Goal: Task Accomplishment & Management: Use online tool/utility

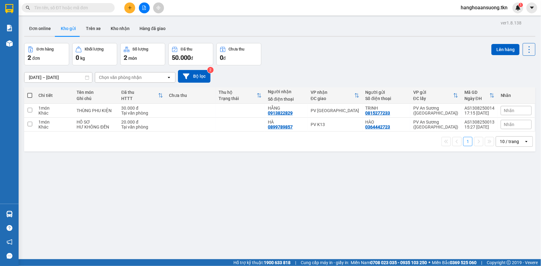
click at [193, 18] on section "Kết quả tìm kiếm ( 0 ) Bộ lọc No Data hanghoaansuong.tkn 1 Báo cáo Mẫu 1: Báo c…" at bounding box center [270, 133] width 541 height 266
click at [127, 9] on button at bounding box center [129, 7] width 11 height 11
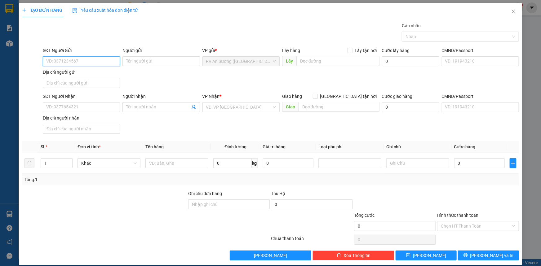
click at [86, 59] on input "SĐT Người Gửi" at bounding box center [81, 61] width 77 height 10
type input "0931514639"
click at [168, 61] on input "Người gửi" at bounding box center [160, 61] width 77 height 10
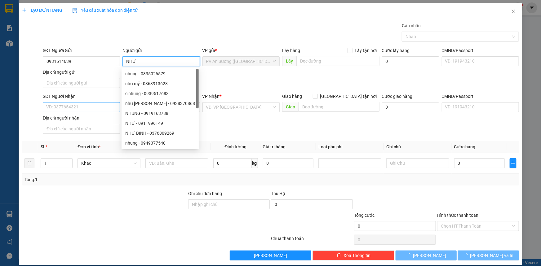
type input "NHƯ"
click at [67, 106] on input "SĐT Người Nhận" at bounding box center [81, 107] width 77 height 10
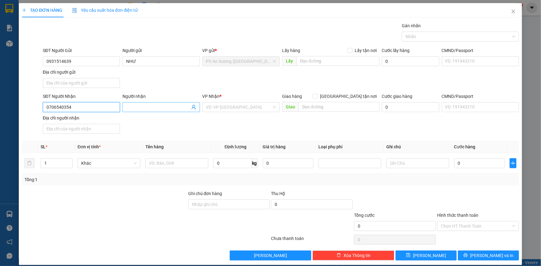
type input "0706540354"
click at [145, 108] on input "Người nhận" at bounding box center [158, 107] width 64 height 7
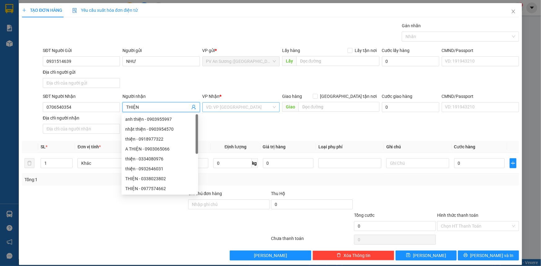
type input "THIỆN"
click at [240, 106] on input "search" at bounding box center [238, 107] width 65 height 9
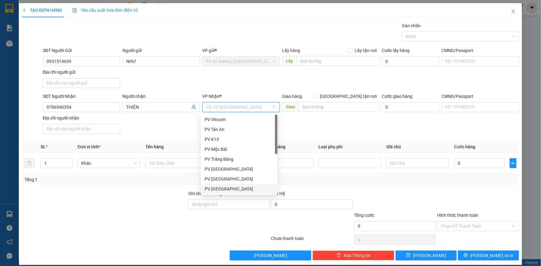
click at [223, 187] on div "PV [GEOGRAPHIC_DATA]" at bounding box center [239, 189] width 69 height 7
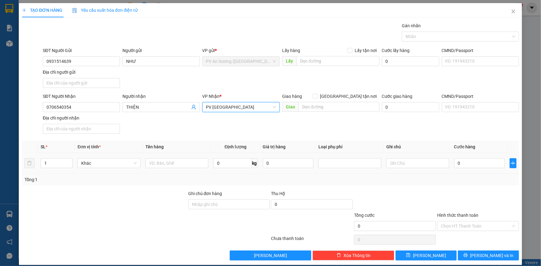
click at [173, 168] on div at bounding box center [176, 163] width 63 height 12
click at [173, 165] on input "text" at bounding box center [176, 163] width 63 height 10
type input "[PERSON_NAME]"
click at [412, 164] on input "text" at bounding box center [417, 163] width 63 height 10
click at [454, 166] on input "0" at bounding box center [479, 163] width 51 height 10
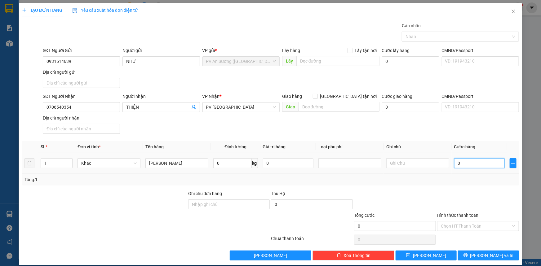
type input "2"
type input "20"
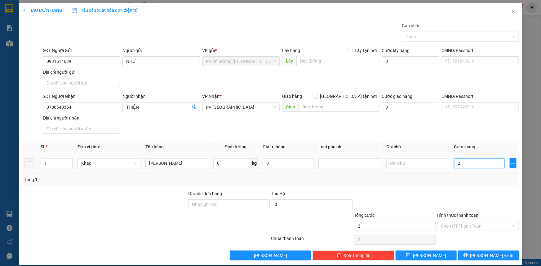
type input "20"
type input "20.000"
click at [454, 223] on input "Hình thức thanh toán" at bounding box center [476, 226] width 70 height 9
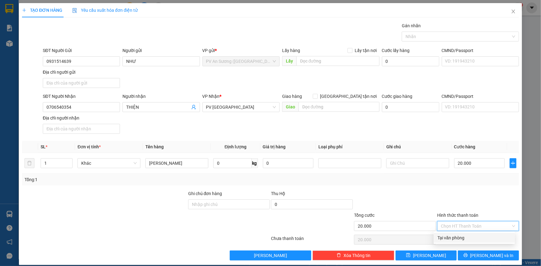
click at [455, 235] on div "Tại văn phòng" at bounding box center [474, 238] width 74 height 7
type input "0"
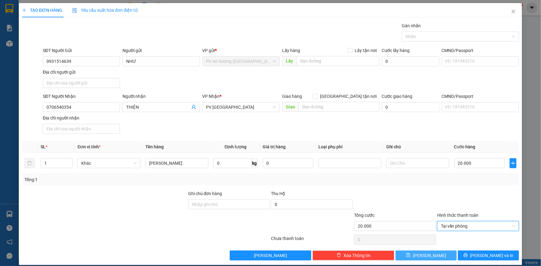
click at [443, 253] on button "[PERSON_NAME]" at bounding box center [425, 256] width 61 height 10
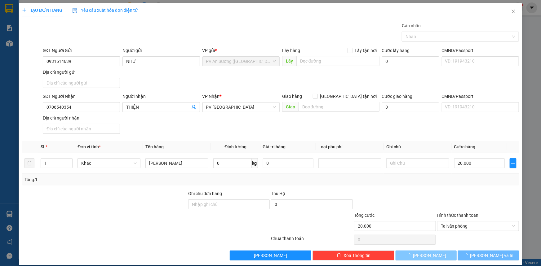
type input "0"
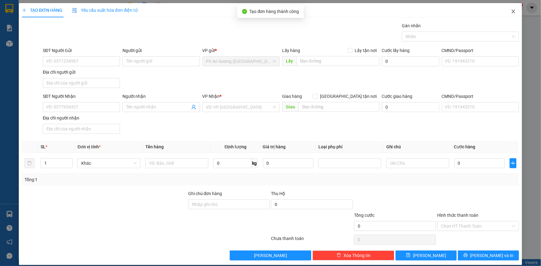
click at [511, 13] on icon "close" at bounding box center [513, 11] width 5 height 5
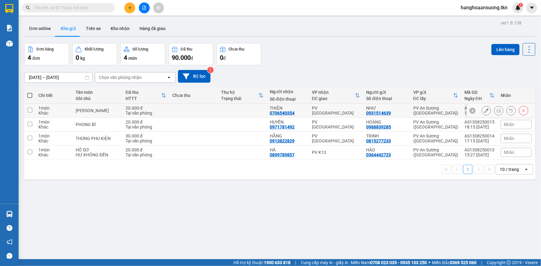
click at [484, 109] on icon at bounding box center [486, 110] width 4 height 4
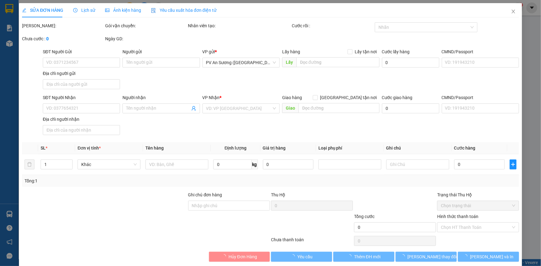
type input "0931514639"
type input "NHƯ"
type input "0706540354"
type input "THIỆN"
type input "20.000"
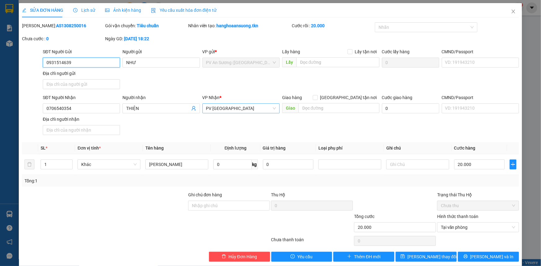
click at [241, 107] on span "PV [GEOGRAPHIC_DATA]" at bounding box center [241, 108] width 70 height 9
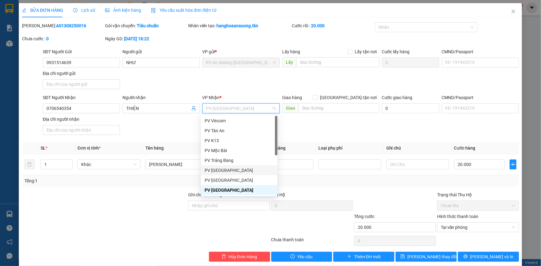
click at [227, 171] on div "PV [GEOGRAPHIC_DATA]" at bounding box center [239, 170] width 69 height 7
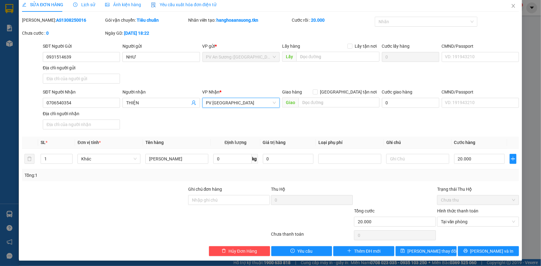
scroll to position [7, 0]
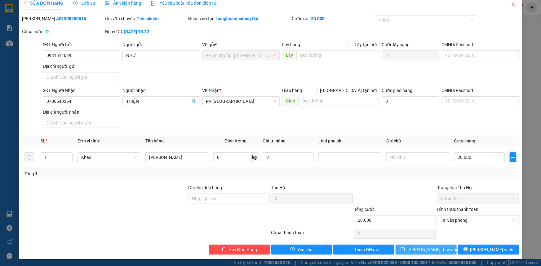
click at [436, 248] on span "[PERSON_NAME] thay đổi" at bounding box center [432, 249] width 50 height 7
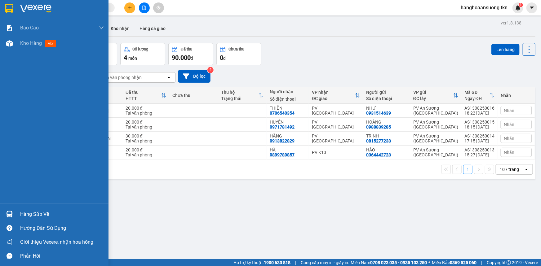
click at [12, 213] on img at bounding box center [9, 214] width 7 height 7
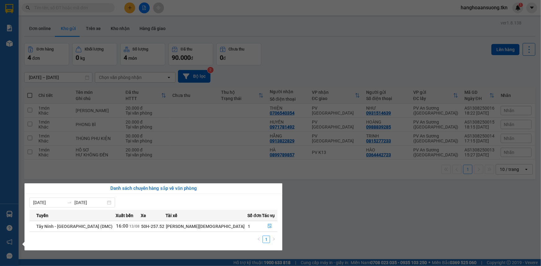
click at [325, 206] on section "Kết quả tìm kiếm ( 0 ) Bộ lọc No Data hanghoaansuong.tkn 1 Báo cáo Mẫu 1: Báo c…" at bounding box center [270, 133] width 541 height 266
click at [325, 206] on div "ver 1.8.138 Đơn online Kho gửi Trên xe Kho nhận Hàng đã giao Đơn hàng 4 đơn Khố…" at bounding box center [280, 152] width 516 height 266
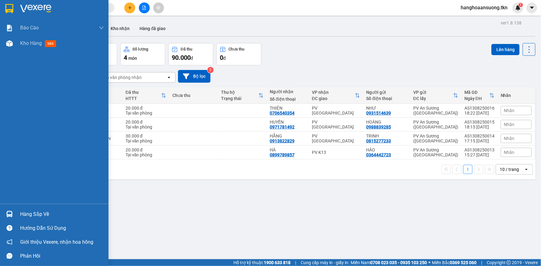
click at [13, 212] on div at bounding box center [9, 214] width 11 height 11
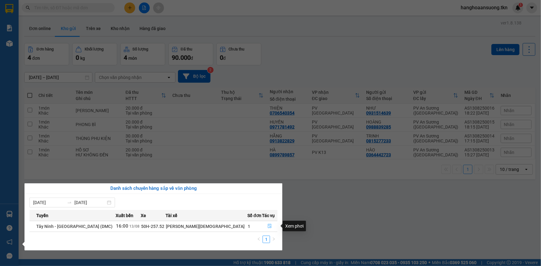
click at [267, 229] on span "file-done" at bounding box center [269, 226] width 4 height 5
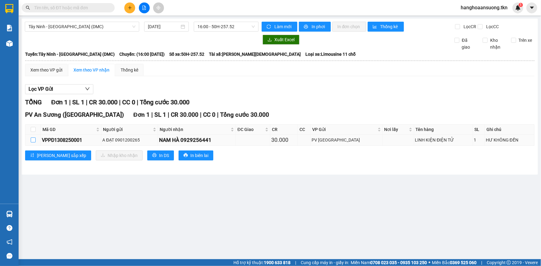
click at [33, 141] on input "checkbox" at bounding box center [33, 140] width 5 height 5
checkbox input "true"
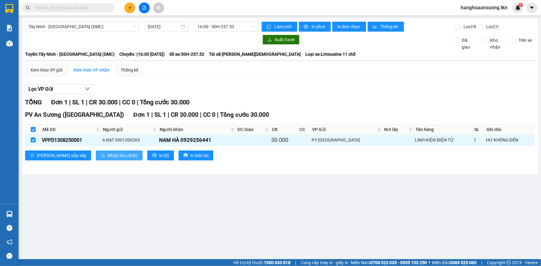
click at [96, 152] on button "Nhập kho nhận" at bounding box center [119, 156] width 47 height 10
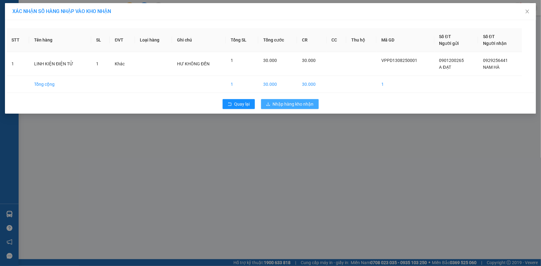
click at [270, 102] on icon "download" at bounding box center [268, 104] width 4 height 4
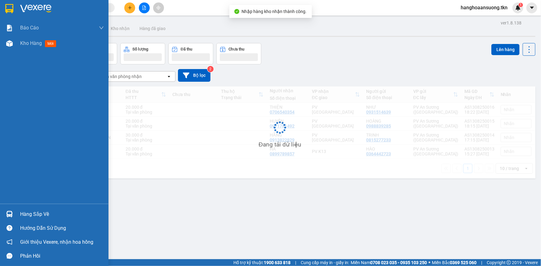
click at [12, 213] on img at bounding box center [9, 214] width 7 height 7
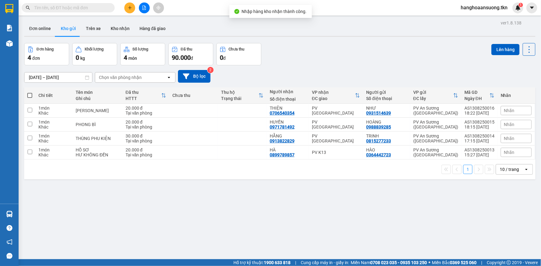
click at [296, 198] on section "Kết quả tìm kiếm ( 0 ) Bộ lọc No Data hanghoaansuong.tkn 1 Báo cáo Mẫu 1: Báo c…" at bounding box center [270, 133] width 541 height 266
click at [82, 9] on input "text" at bounding box center [70, 7] width 73 height 7
click at [118, 30] on button "Kho nhận" at bounding box center [120, 28] width 29 height 15
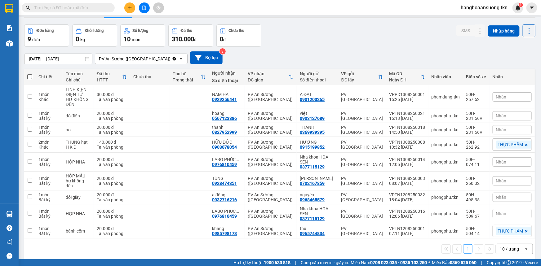
scroll to position [28, 0]
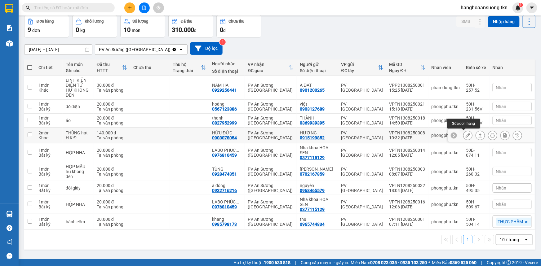
click at [466, 133] on icon at bounding box center [468, 135] width 4 height 4
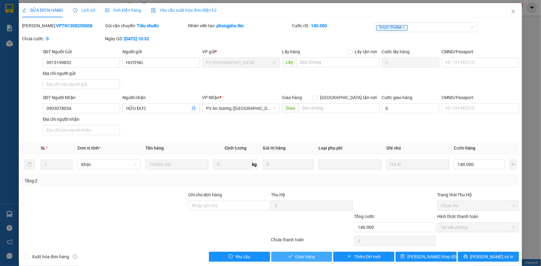
click at [306, 257] on span "Giao hàng" at bounding box center [305, 257] width 20 height 7
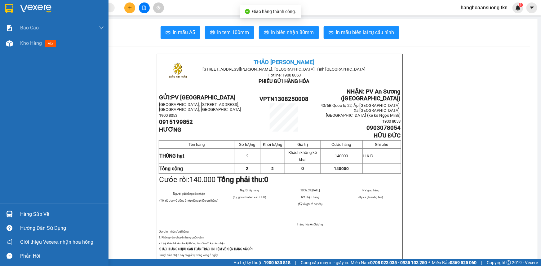
click at [11, 6] on img at bounding box center [9, 8] width 8 height 9
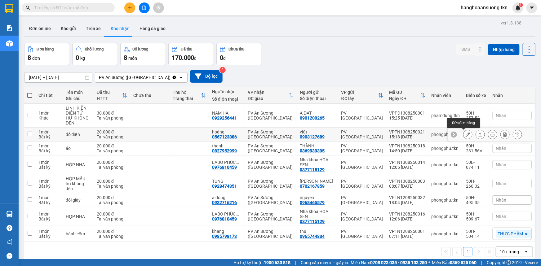
click at [466, 133] on icon at bounding box center [468, 134] width 4 height 4
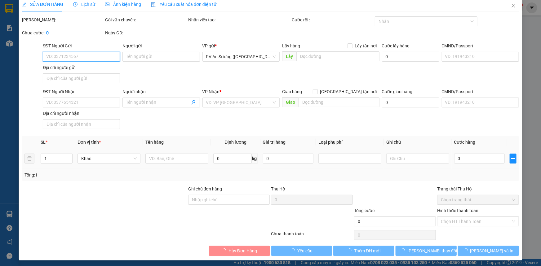
type input "0903127689"
type input "việt"
type input "0567123886"
type input "hoàng"
type input "20.000"
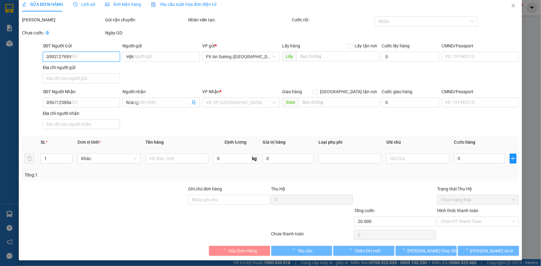
scroll to position [7, 0]
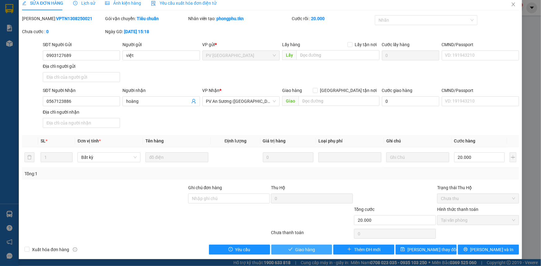
click at [304, 249] on span "Giao hàng" at bounding box center [305, 249] width 20 height 7
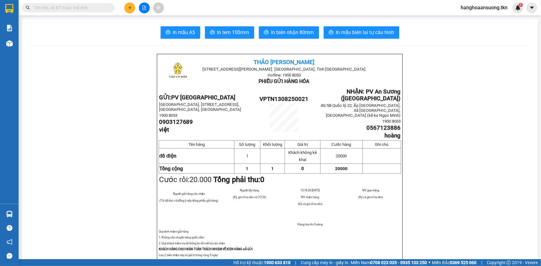
click at [130, 6] on icon "plus" at bounding box center [130, 8] width 4 height 4
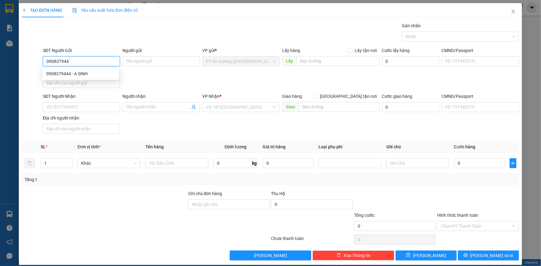
type input "0908379444"
click at [86, 74] on div "0908379444 - A SINH" at bounding box center [80, 73] width 69 height 7
type input "A SINH"
type input "0888544654"
type input "PHỐ"
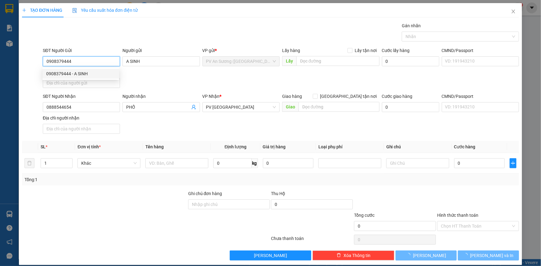
type input "100.000"
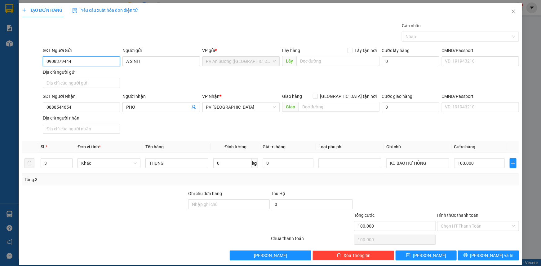
type input "0908379444"
click at [238, 107] on span "PV [GEOGRAPHIC_DATA]" at bounding box center [241, 107] width 70 height 9
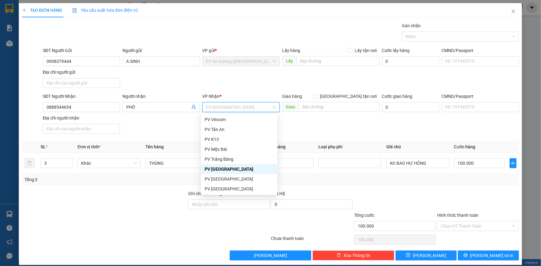
click at [232, 170] on div "PV [GEOGRAPHIC_DATA]" at bounding box center [239, 169] width 69 height 7
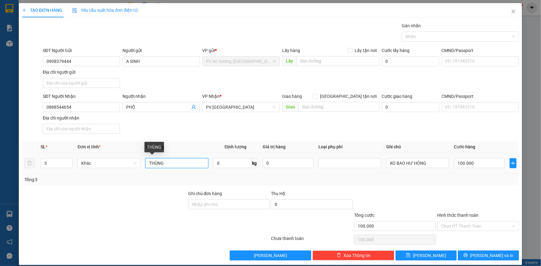
click at [178, 164] on input "THÙNG" at bounding box center [176, 163] width 63 height 10
type input "THÙNG TEM"
click at [480, 163] on input "100.000" at bounding box center [479, 163] width 51 height 10
type input "5"
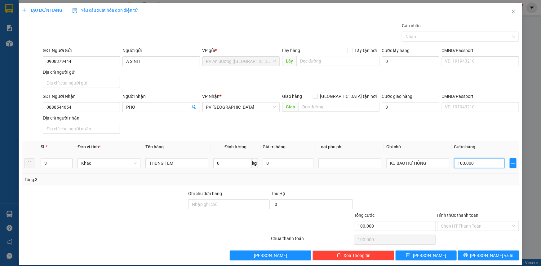
type input "5"
type input "50"
type input "50.000"
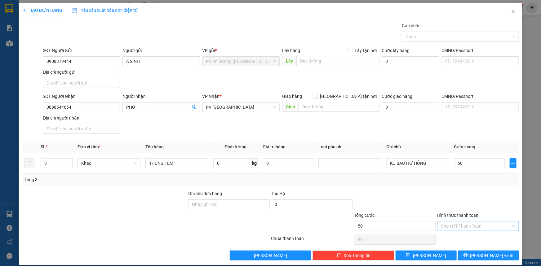
type input "50.000"
click at [468, 223] on input "Hình thức thanh toán" at bounding box center [476, 226] width 70 height 9
click at [460, 238] on div "Tại văn phòng" at bounding box center [474, 238] width 74 height 7
type input "0"
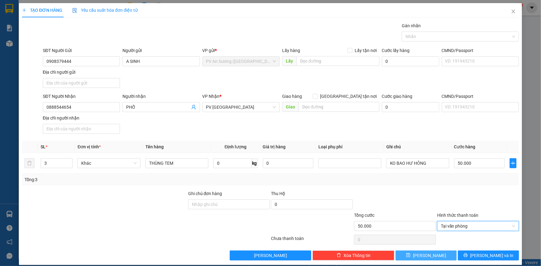
click at [433, 254] on button "[PERSON_NAME]" at bounding box center [425, 256] width 61 height 10
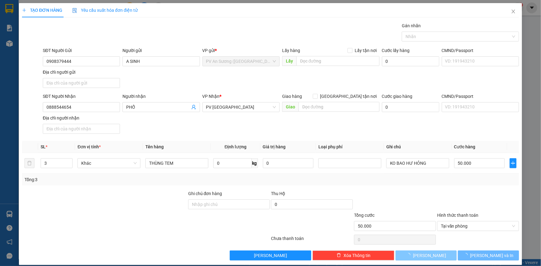
type input "0"
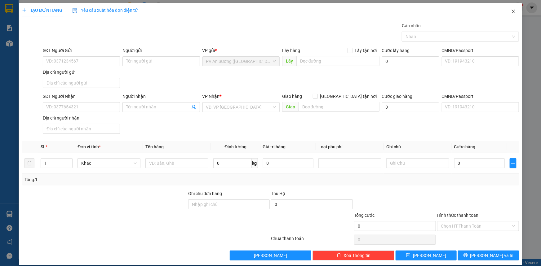
click at [511, 13] on icon "close" at bounding box center [512, 12] width 3 height 4
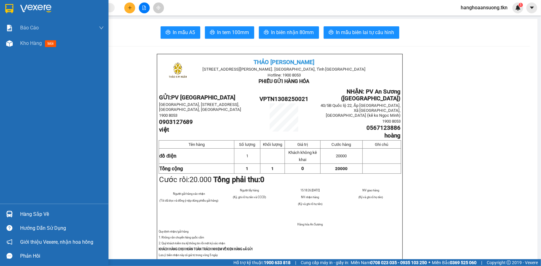
click at [10, 8] on img at bounding box center [9, 8] width 8 height 9
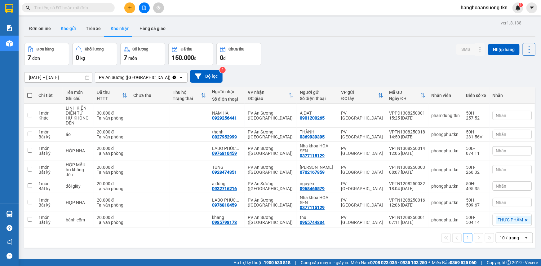
click at [71, 28] on button "Kho gửi" at bounding box center [68, 28] width 25 height 15
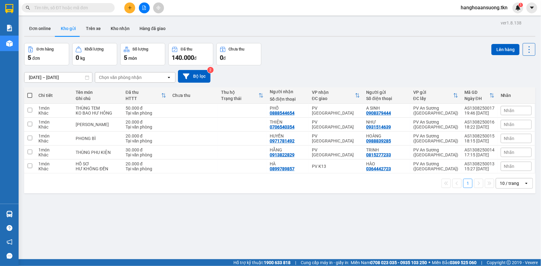
click at [80, 6] on input "text" at bounding box center [70, 7] width 73 height 7
click at [121, 30] on button "Kho nhận" at bounding box center [120, 28] width 29 height 15
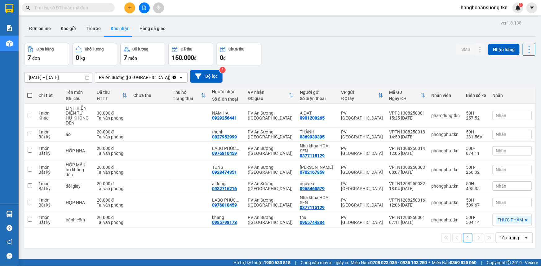
click at [64, 10] on input "text" at bounding box center [70, 7] width 73 height 7
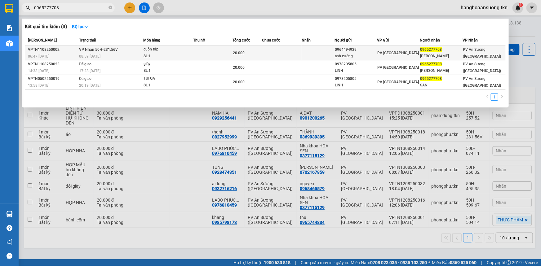
type input "0965277708"
click at [185, 50] on div "cuốn tập" at bounding box center [167, 49] width 46 height 7
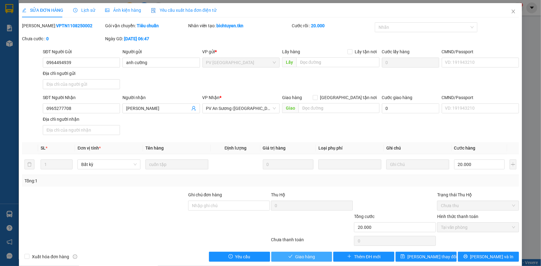
click at [299, 254] on span "Giao hàng" at bounding box center [305, 257] width 20 height 7
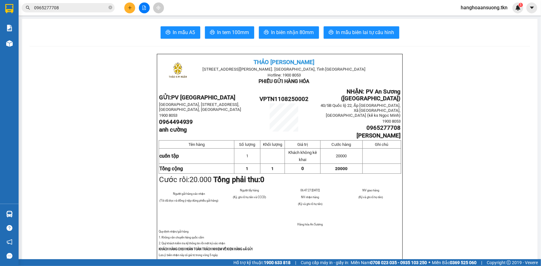
drag, startPoint x: 214, startPoint y: 162, endPoint x: 221, endPoint y: 160, distance: 7.5
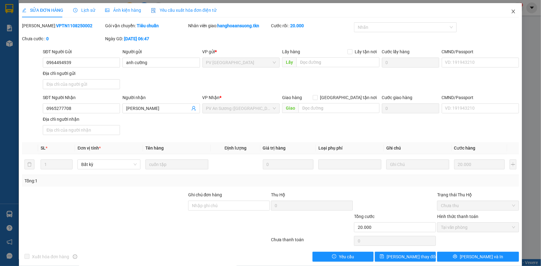
click at [511, 10] on icon "close" at bounding box center [513, 11] width 5 height 5
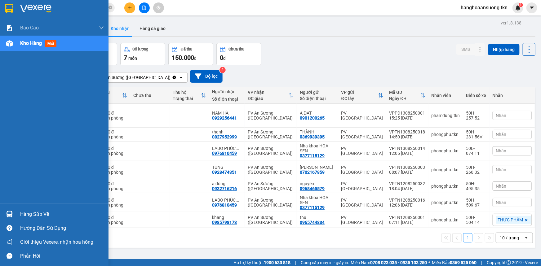
click at [6, 8] on img at bounding box center [9, 8] width 8 height 9
click at [10, 8] on img at bounding box center [9, 8] width 8 height 9
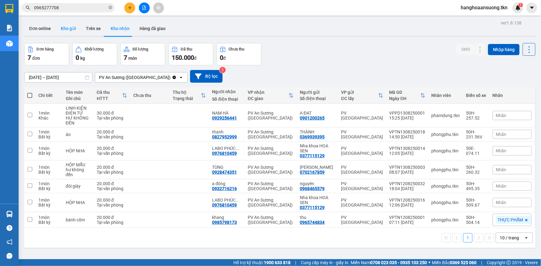
click at [71, 30] on button "Kho gửi" at bounding box center [68, 28] width 25 height 15
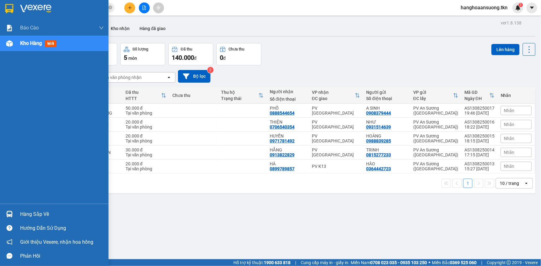
click at [7, 214] on img at bounding box center [9, 214] width 7 height 7
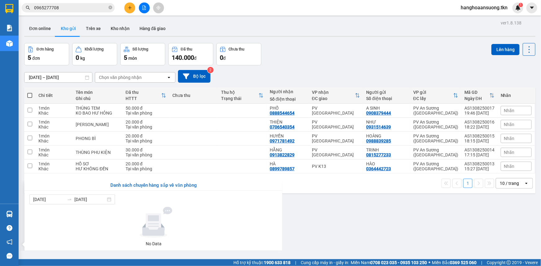
click at [328, 219] on section "Kết quả tìm kiếm ( 3 ) Bộ lọc Mã ĐH Trạng thái Món hàng Thu hộ Tổng cước Chưa c…" at bounding box center [270, 133] width 541 height 266
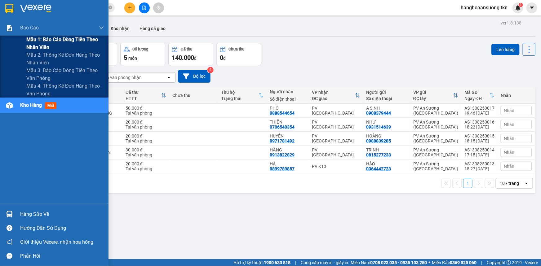
click at [19, 46] on div "Mẫu 1: Báo cáo dòng tiền theo nhân viên" at bounding box center [54, 43] width 108 height 15
